Goal: Transaction & Acquisition: Purchase product/service

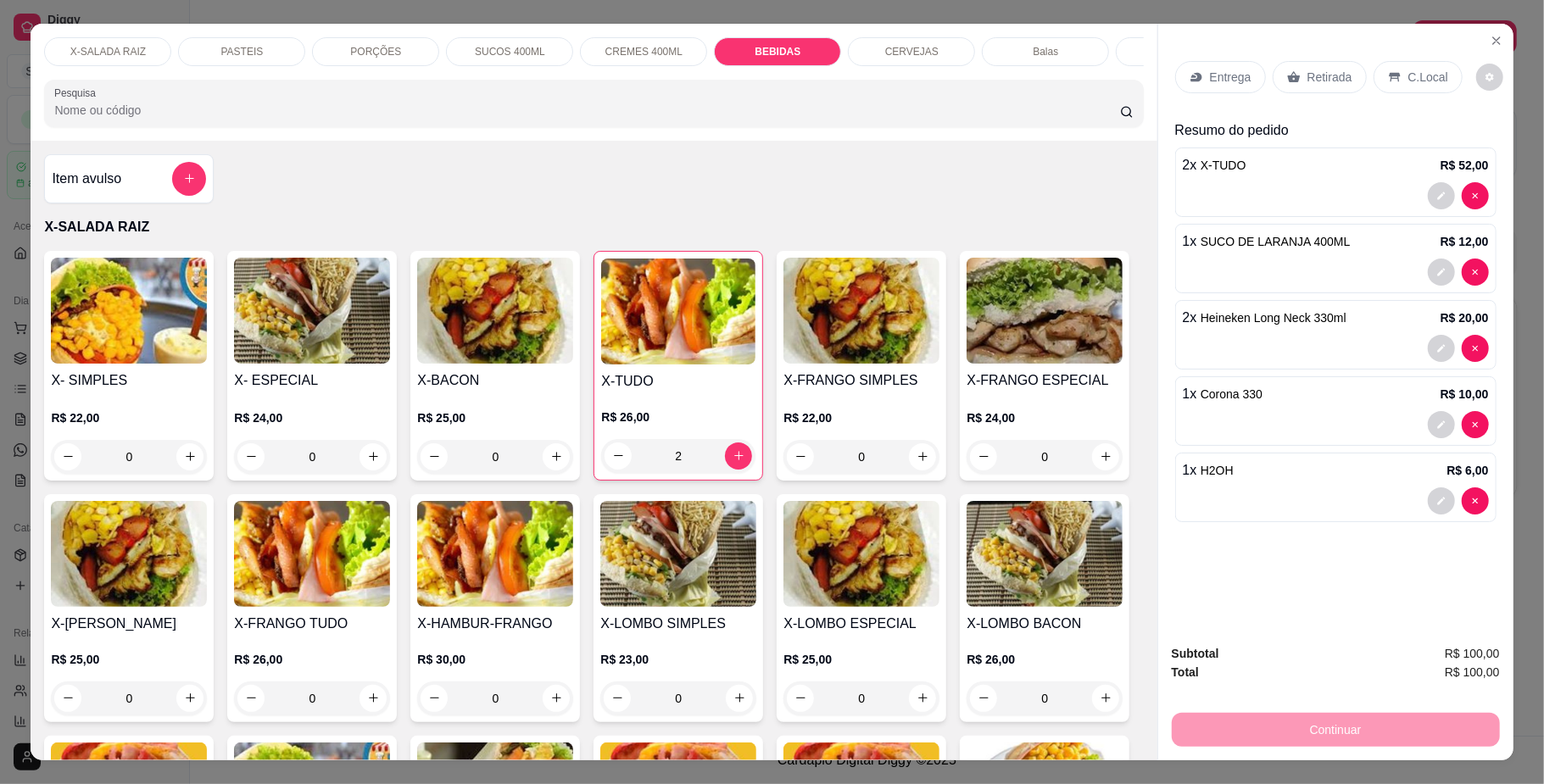
scroll to position [3281, 0]
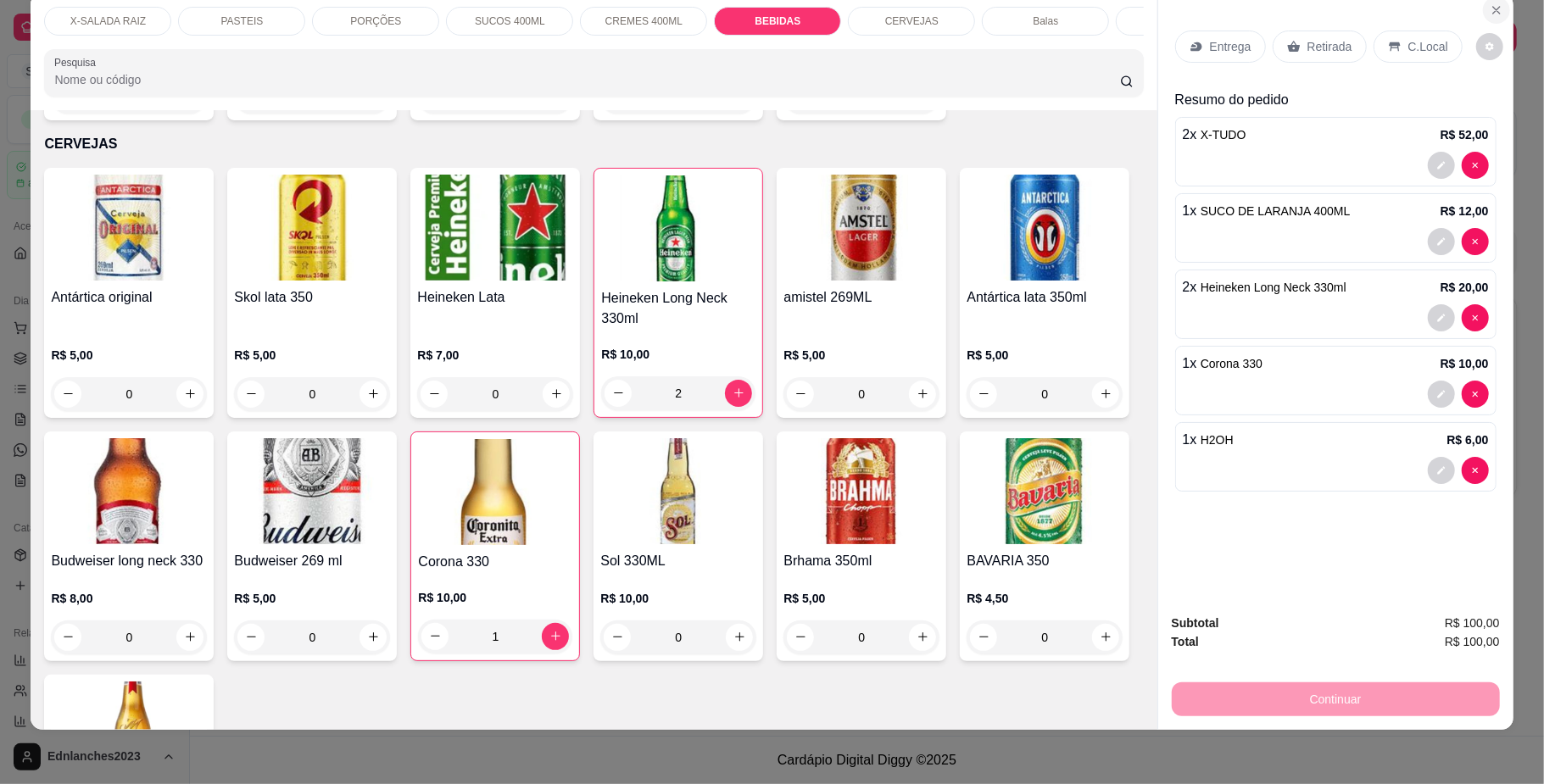
click at [1490, 8] on icon "Close" at bounding box center [1497, 10] width 14 height 14
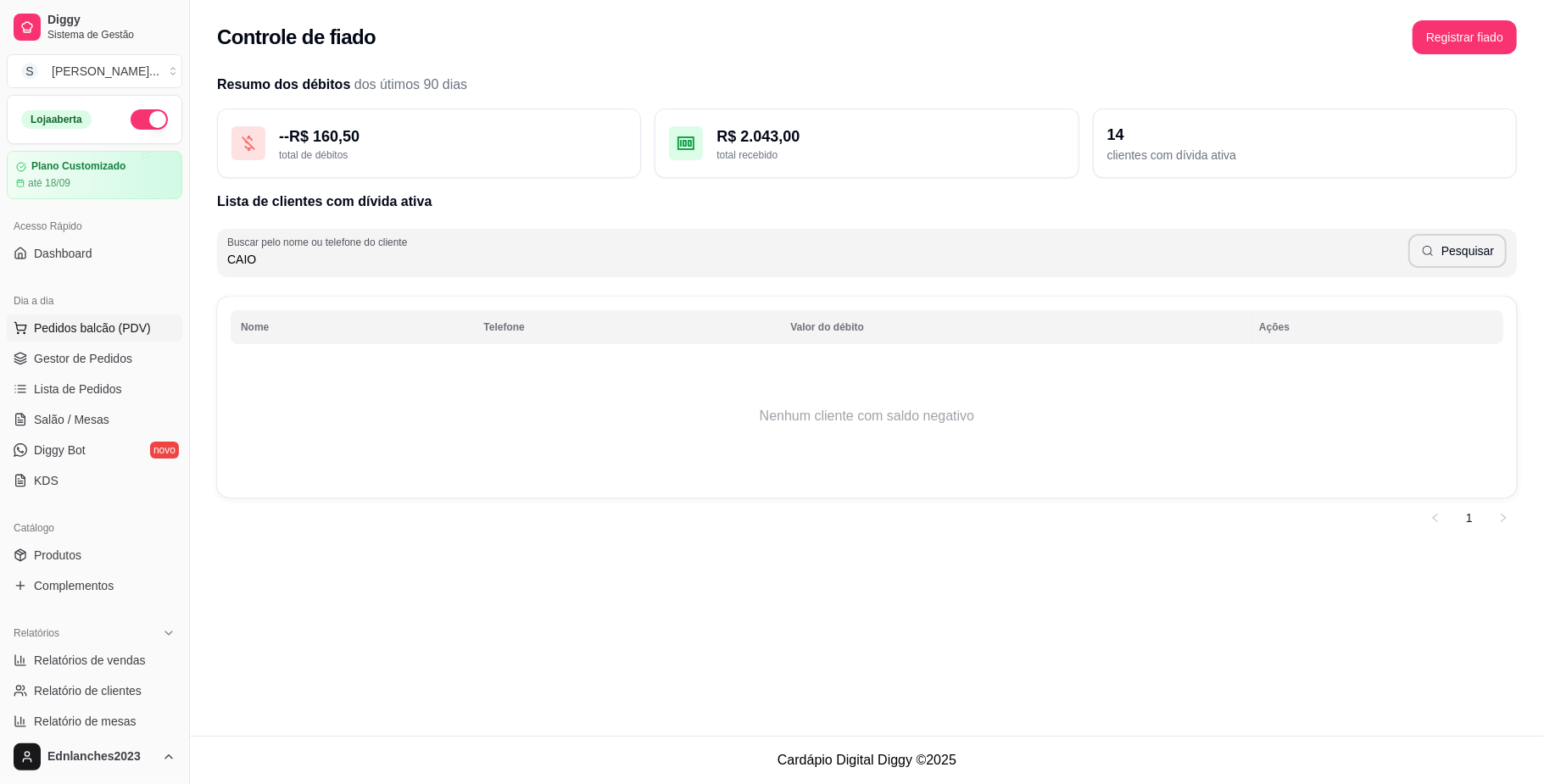
click at [107, 333] on span "Pedidos balcão (PDV)" at bounding box center [92, 328] width 117 height 17
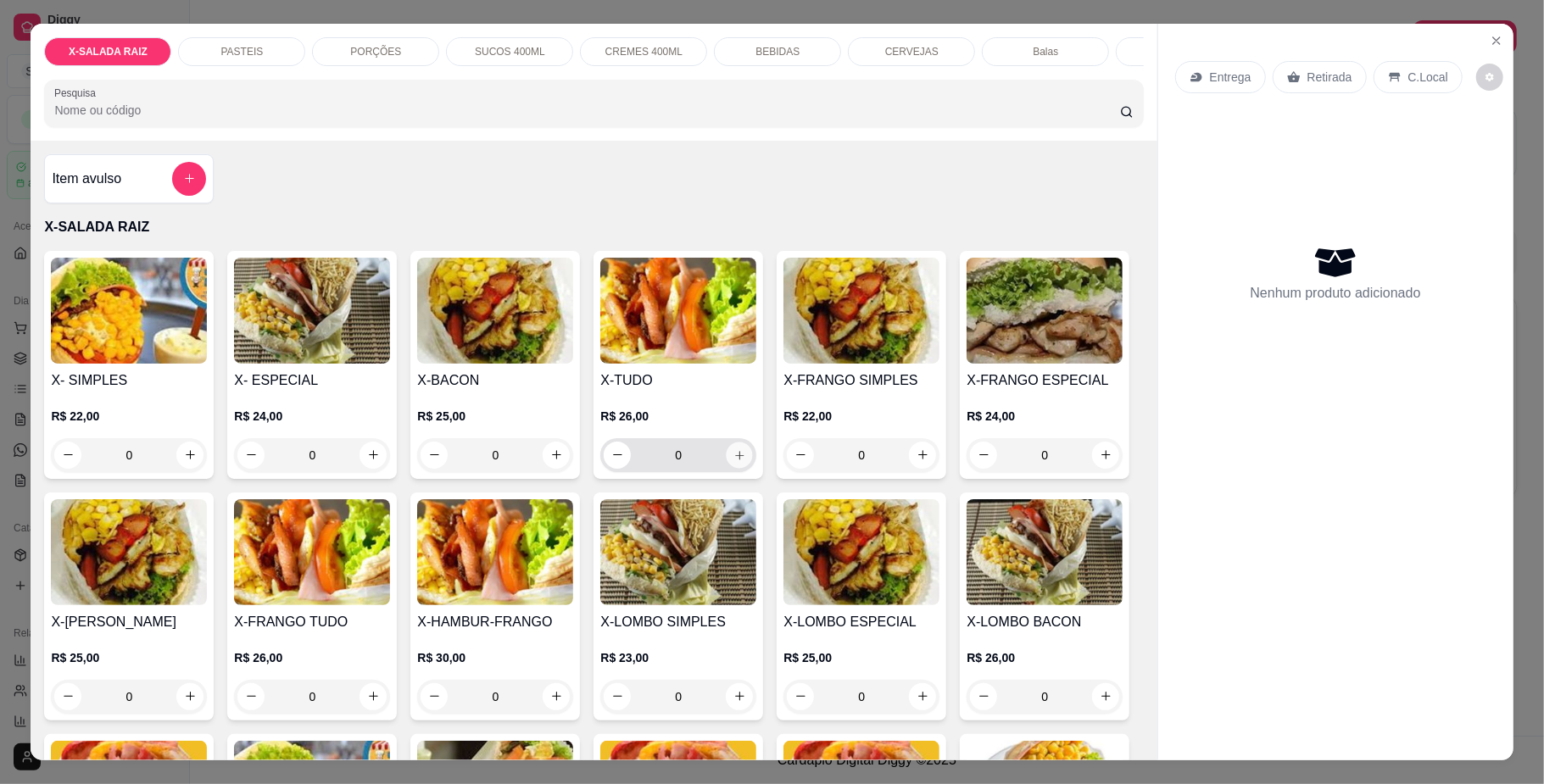
click at [733, 461] on icon "increase-product-quantity" at bounding box center [740, 455] width 13 height 13
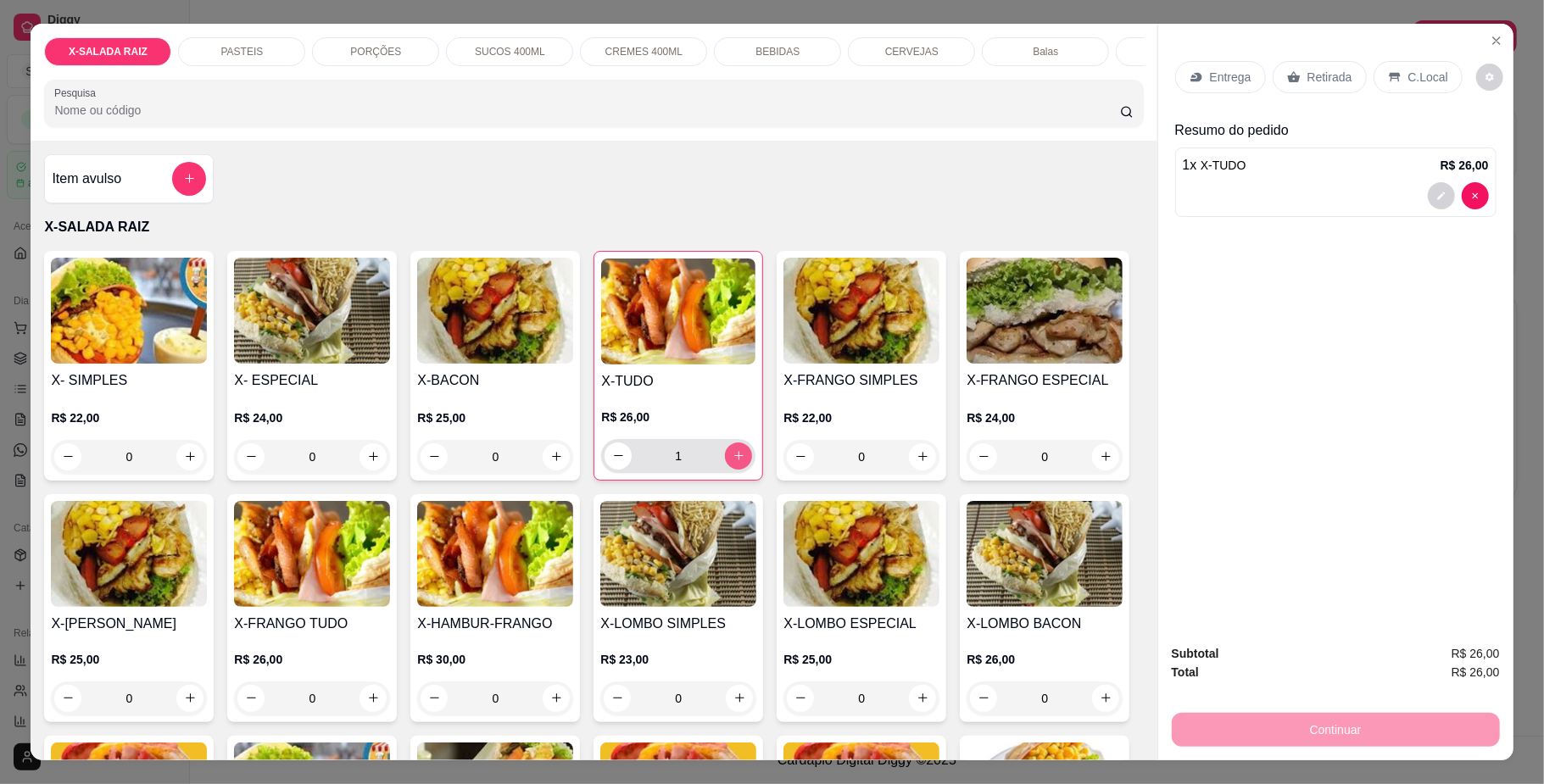
click at [733, 462] on icon "increase-product-quantity" at bounding box center [739, 456] width 13 height 13
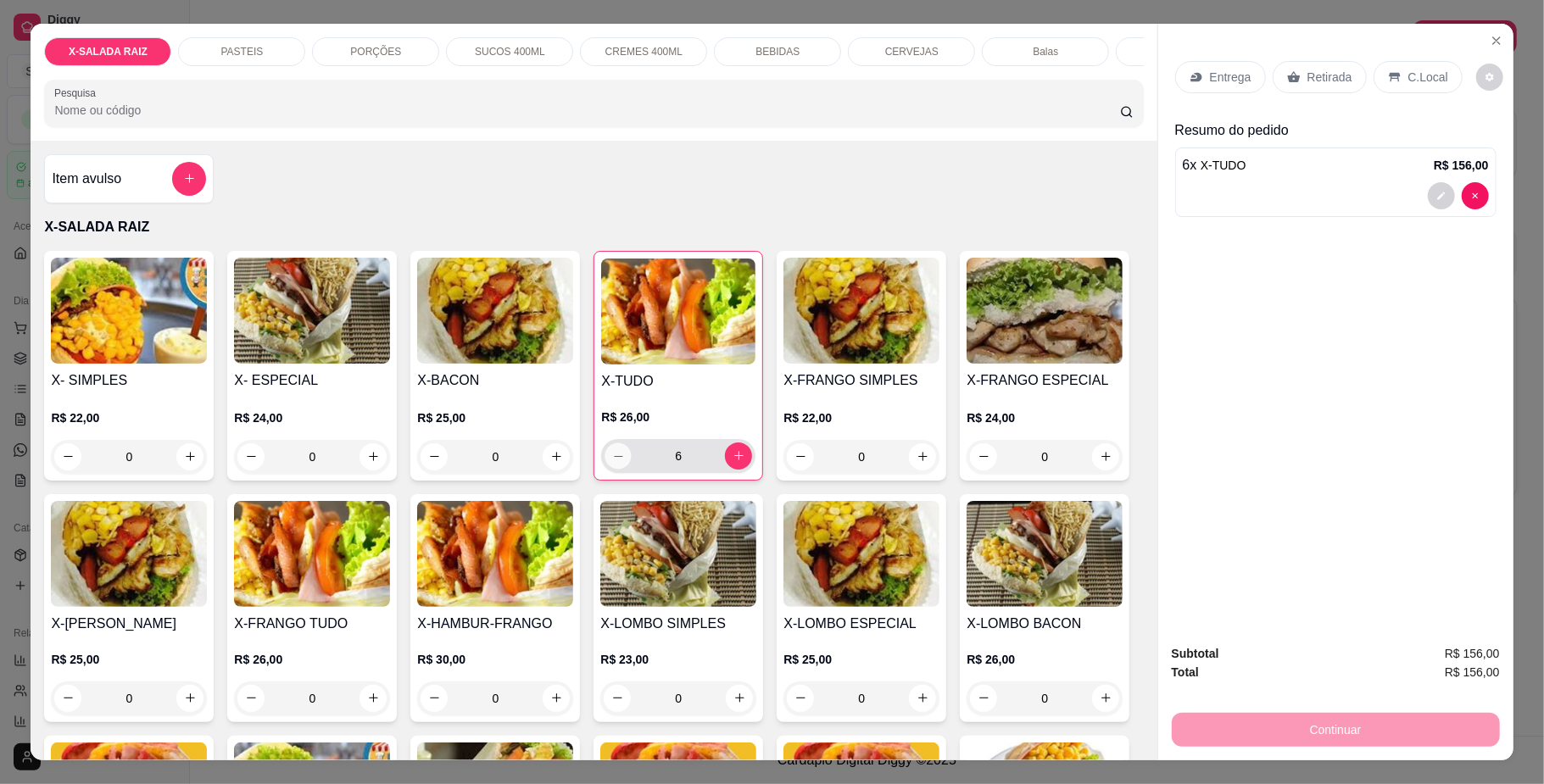
click at [613, 462] on icon "decrease-product-quantity" at bounding box center [619, 456] width 13 height 13
type input "5"
click at [886, 54] on p "CERVEJAS" at bounding box center [911, 52] width 54 height 14
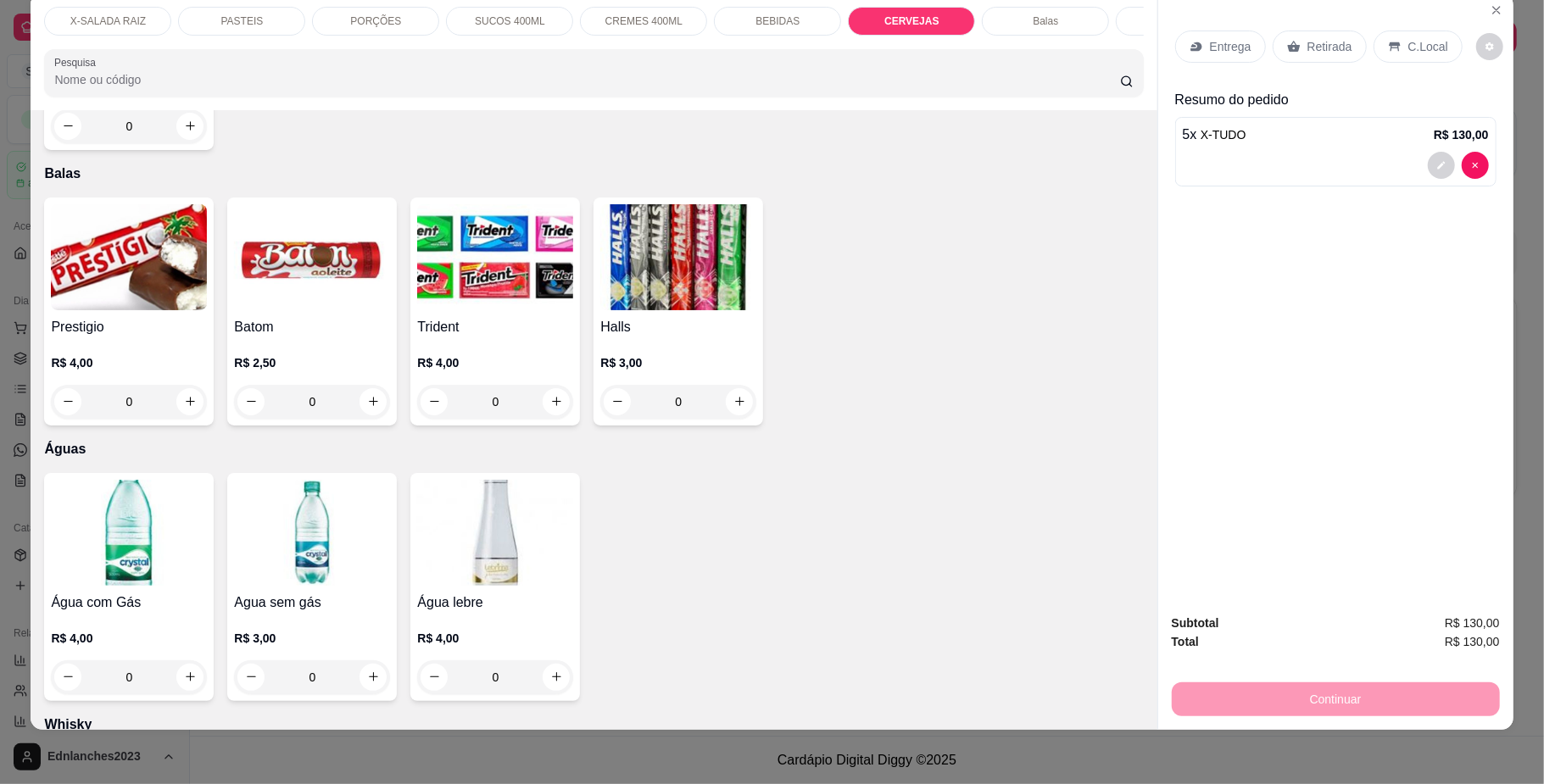
type input "4"
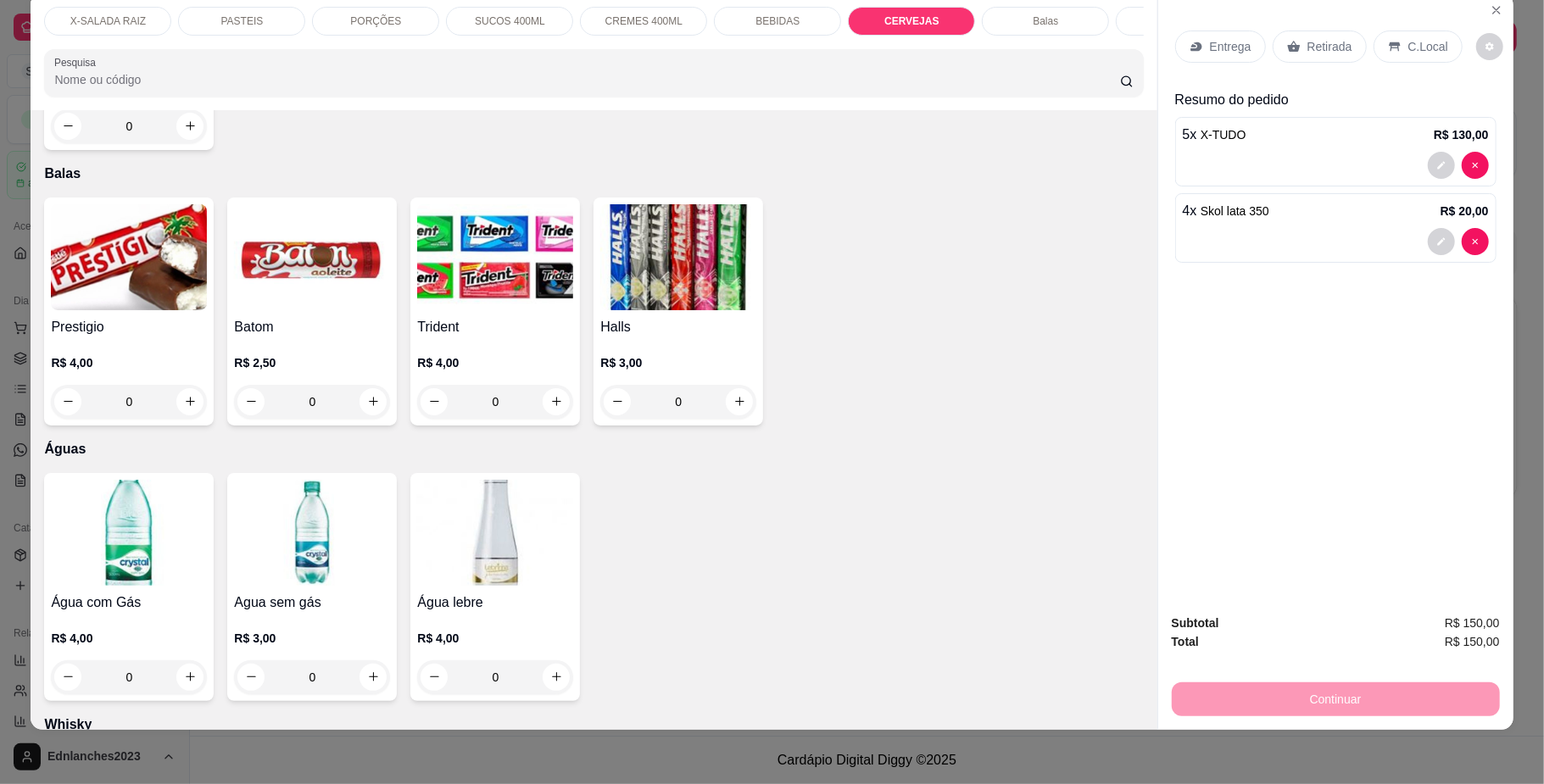
click at [368, 24] on p "PORÇÕES" at bounding box center [376, 21] width 51 height 14
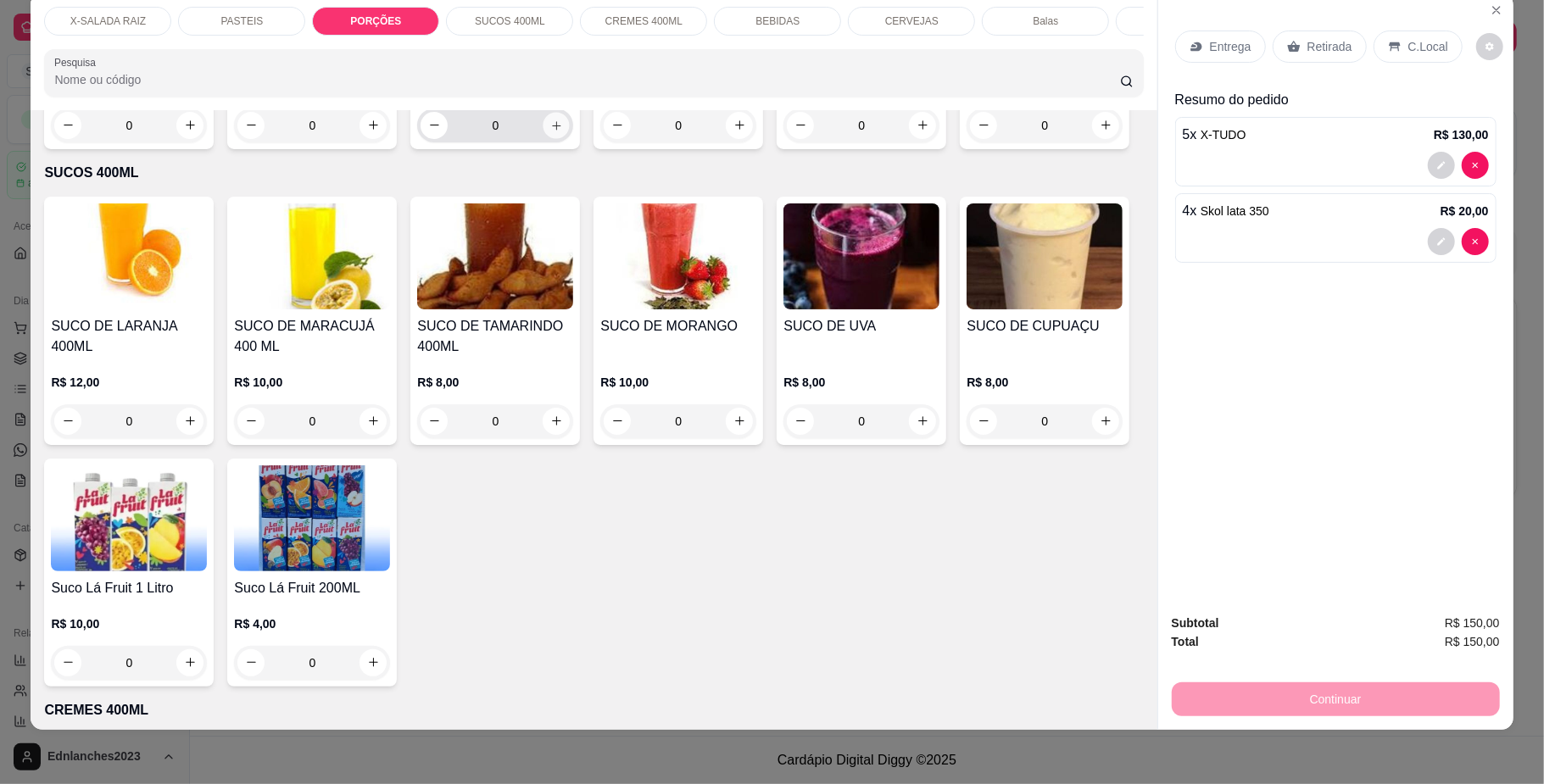
click at [550, 132] on icon "increase-product-quantity" at bounding box center [556, 125] width 13 height 13
type input "1"
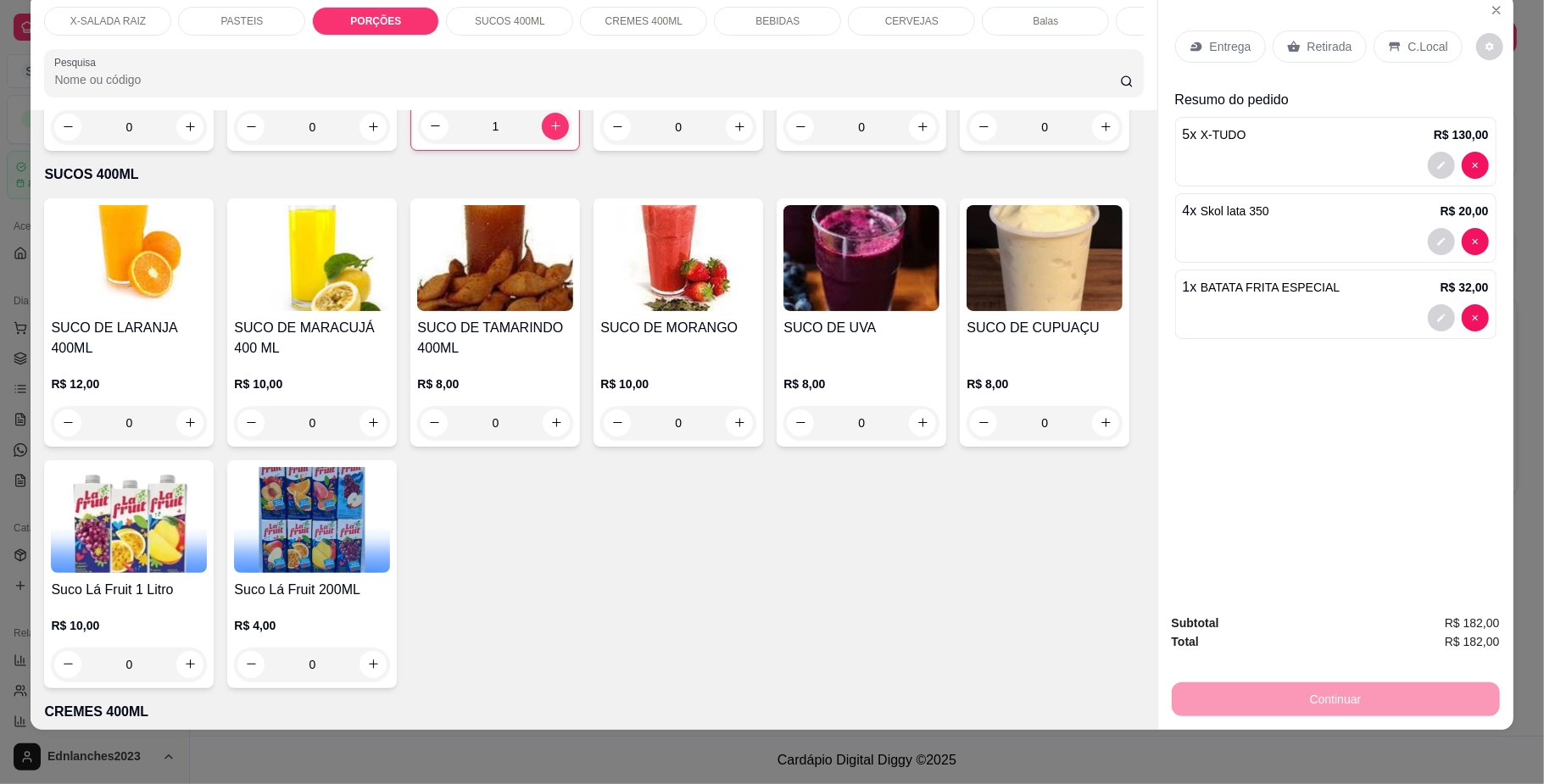
click at [788, 21] on p "BEBIDAS" at bounding box center [777, 21] width 44 height 14
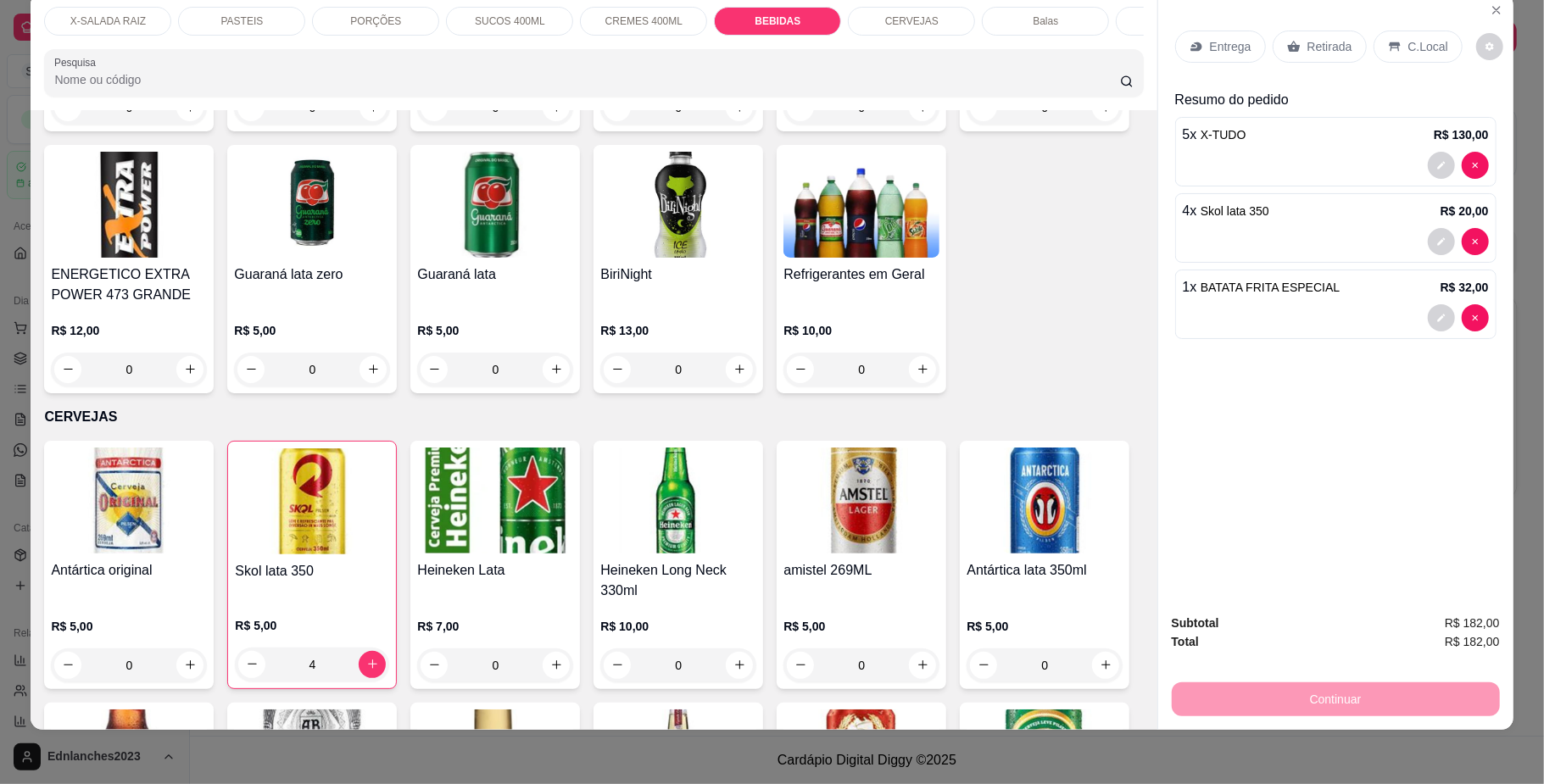
type input "1"
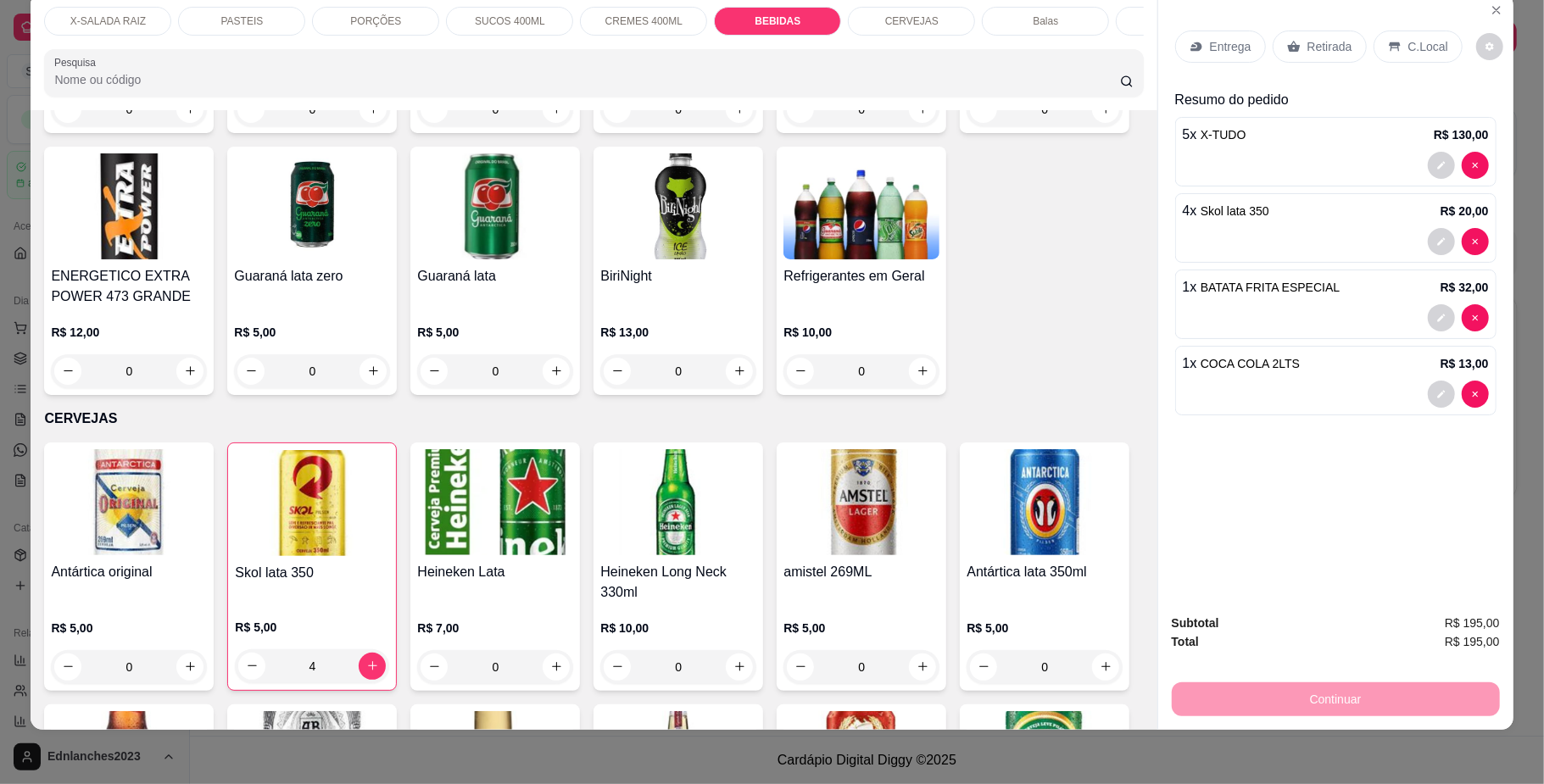
click at [885, 15] on p "CERVEJAS" at bounding box center [911, 21] width 54 height 14
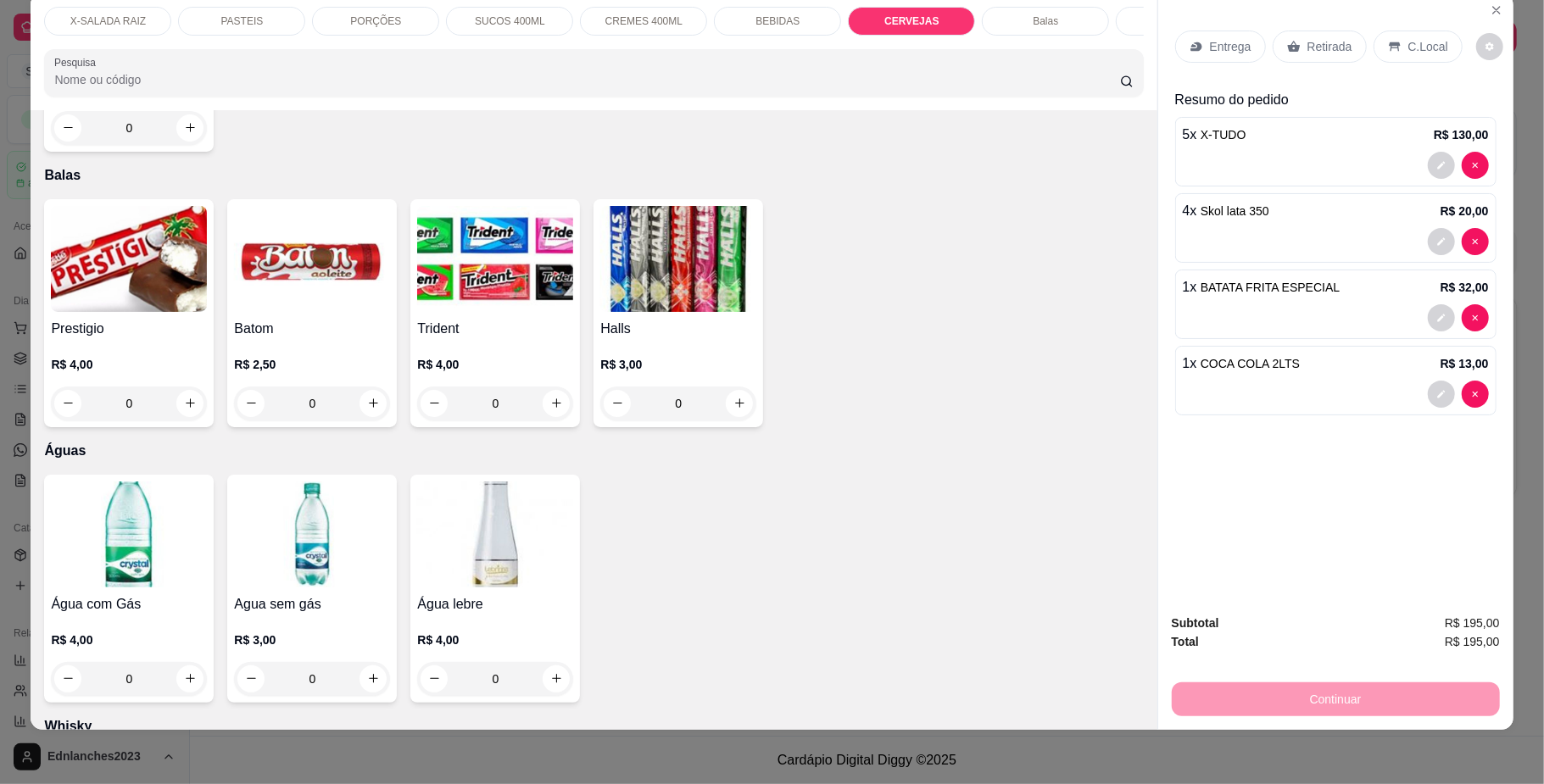
type input "7"
click at [1313, 47] on p "Retirada" at bounding box center [1331, 46] width 45 height 17
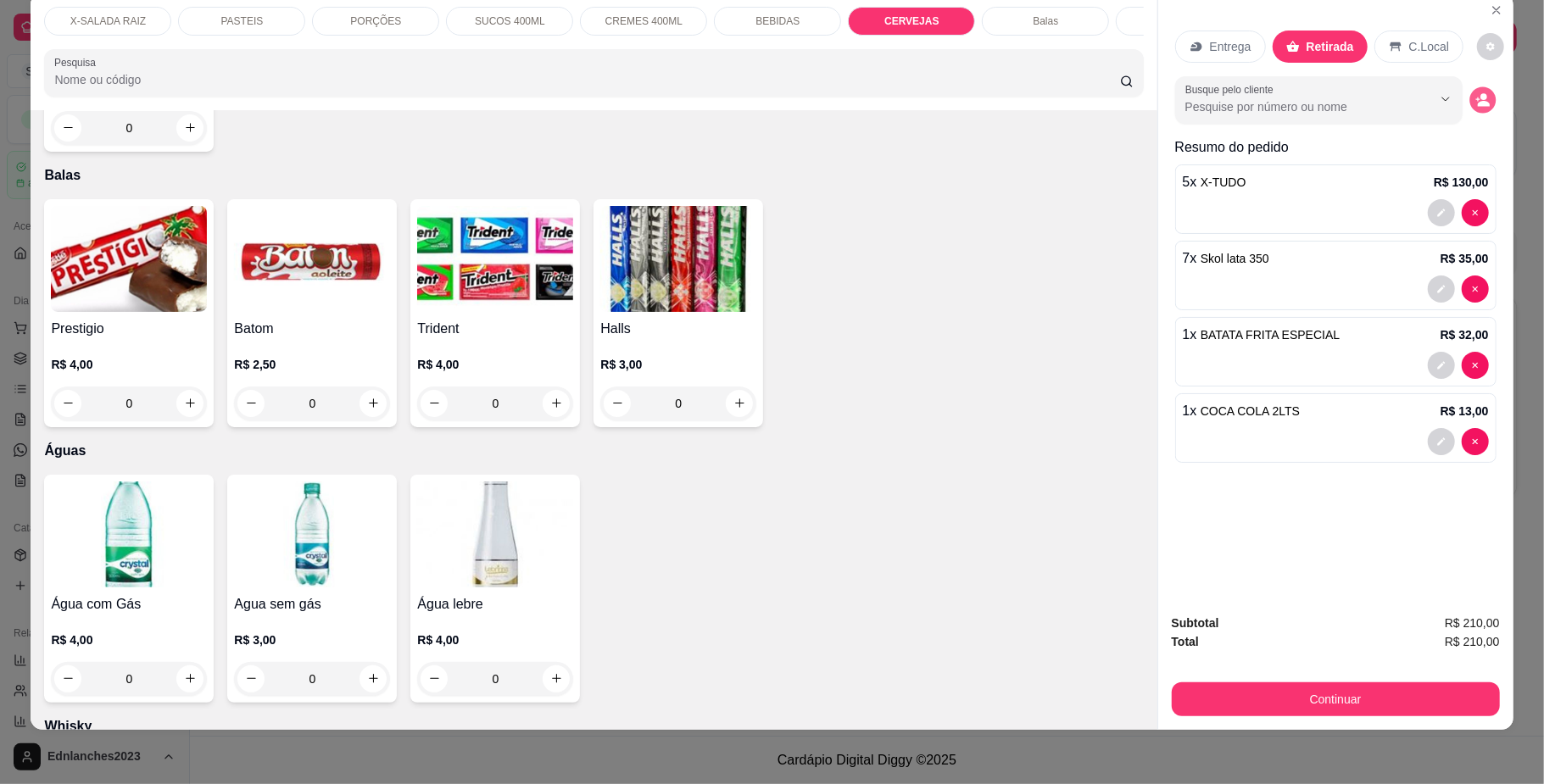
click at [1476, 93] on icon "decrease-product-quantity" at bounding box center [1483, 100] width 15 height 15
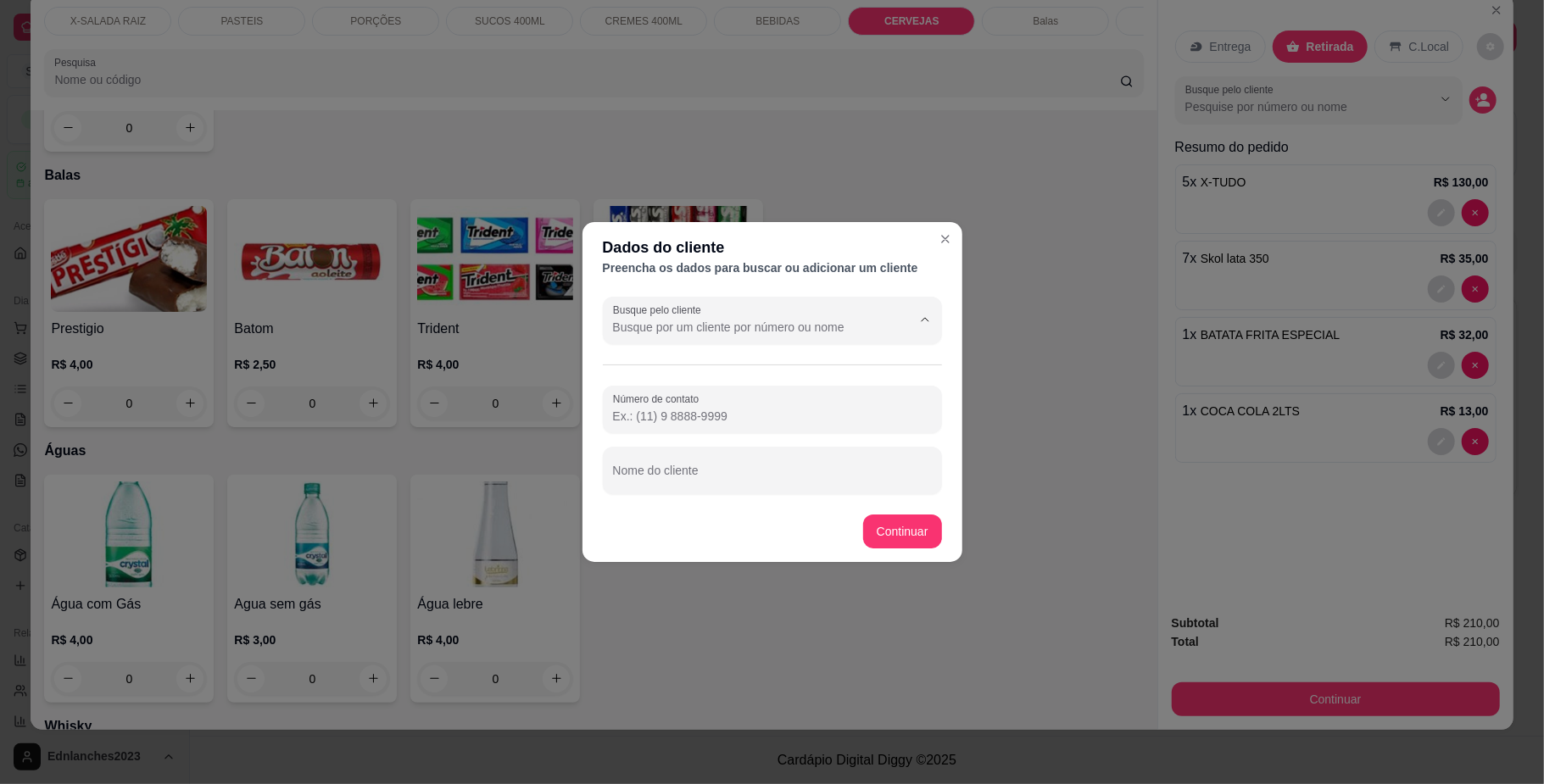
click at [713, 329] on input "Busque pelo cliente" at bounding box center [749, 327] width 271 height 17
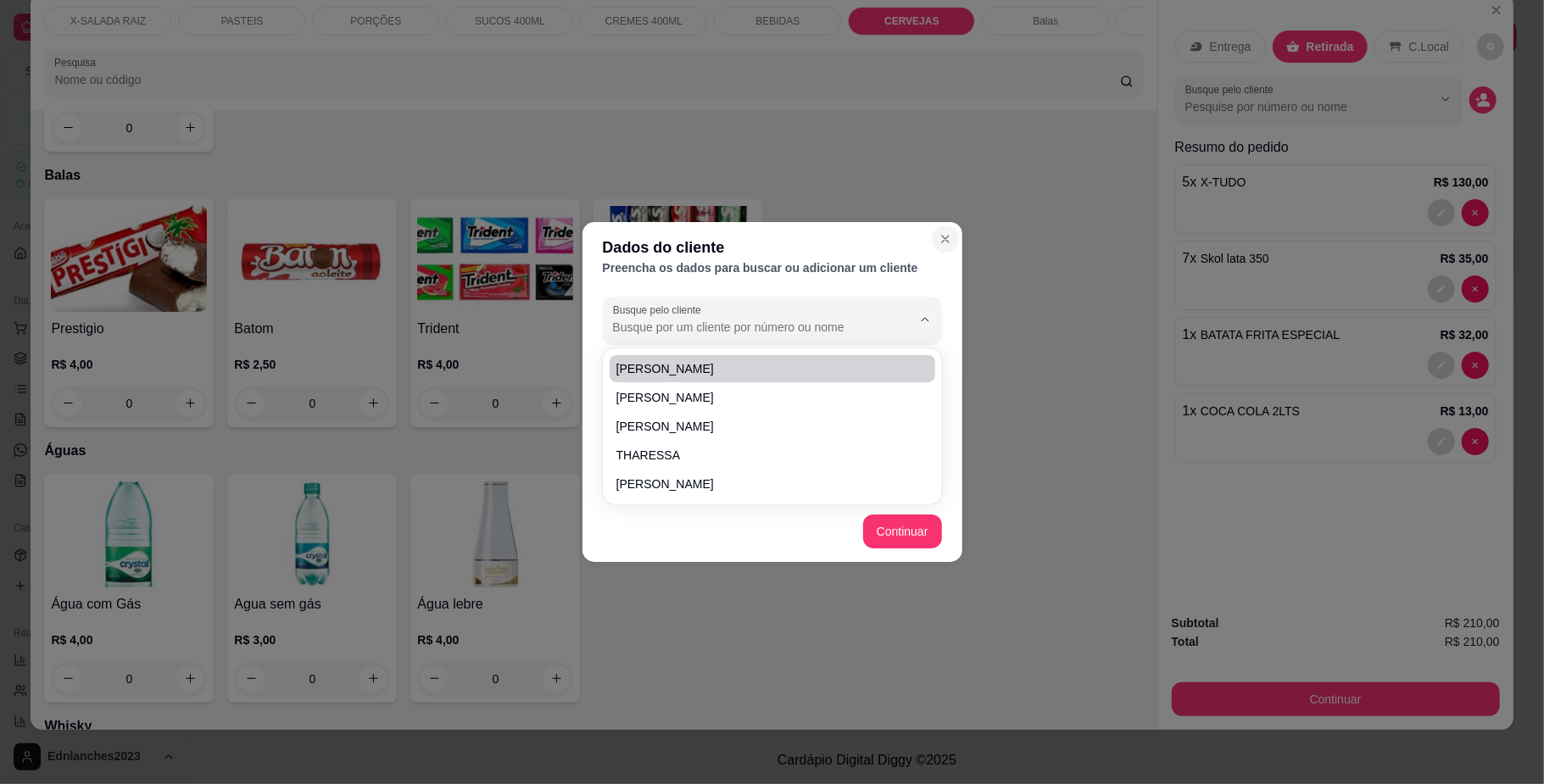
click at [937, 236] on button "Close" at bounding box center [946, 240] width 27 height 27
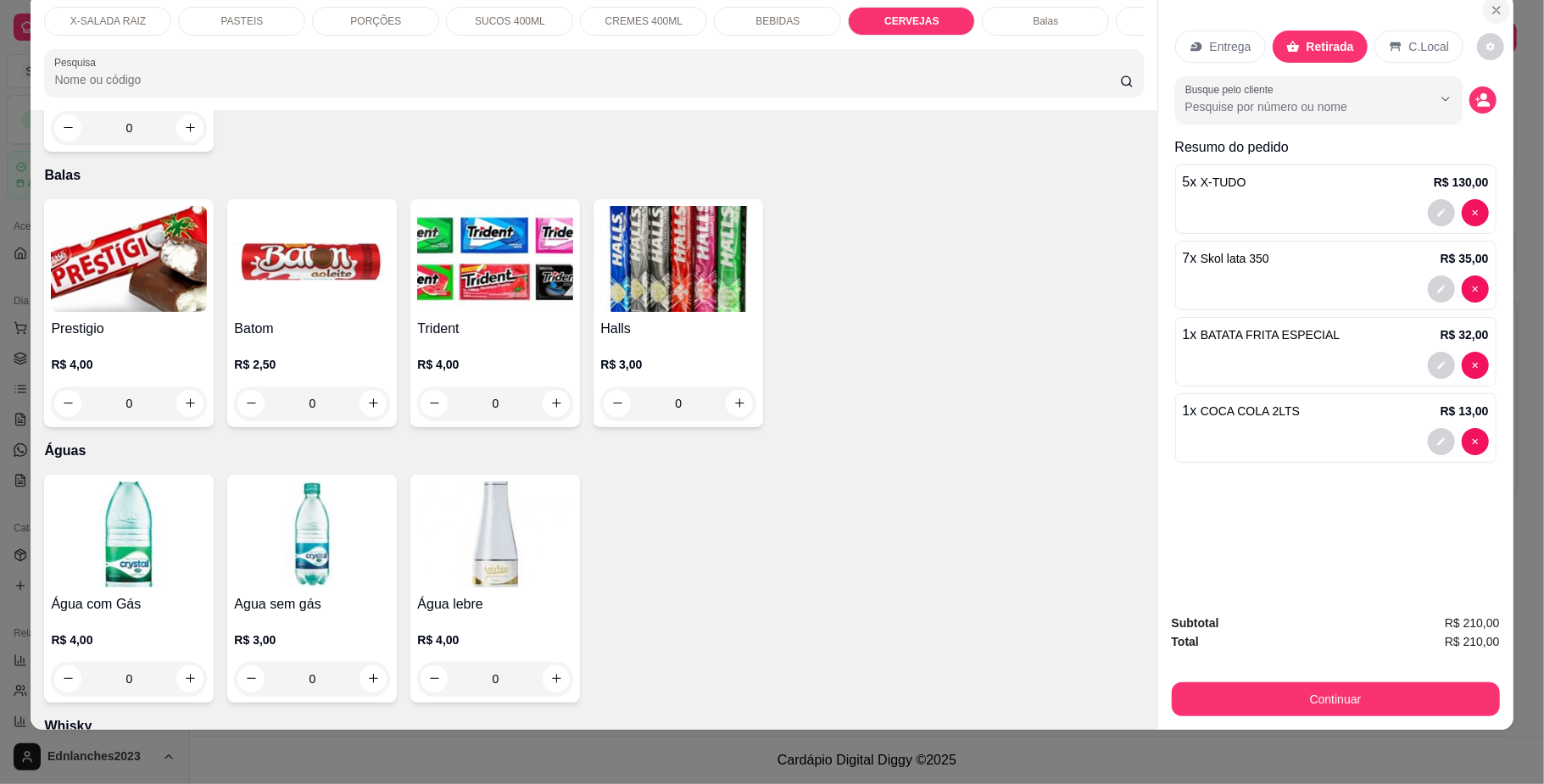
click at [1490, 5] on icon "Close" at bounding box center [1497, 10] width 14 height 14
